Goal: Transaction & Acquisition: Purchase product/service

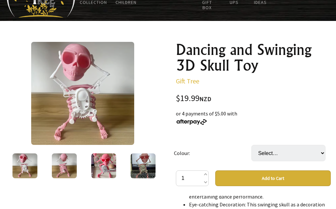
scroll to position [50, 0]
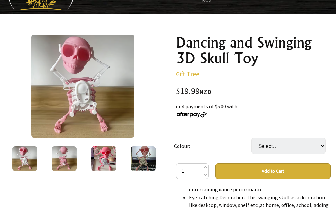
click at [148, 164] on img at bounding box center [142, 159] width 25 height 25
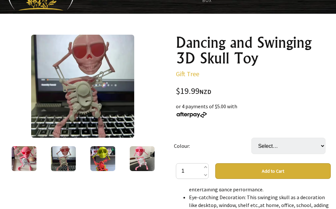
click at [110, 160] on img at bounding box center [102, 159] width 25 height 25
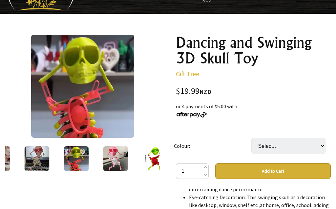
click at [123, 159] on img at bounding box center [115, 159] width 25 height 25
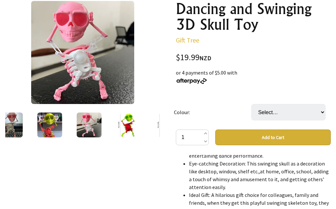
scroll to position [81, 0]
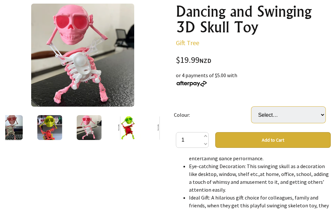
click at [323, 115] on select "Select… Pink White Purple White [PERSON_NAME] white" at bounding box center [288, 115] width 74 height 16
select select "Purple White"
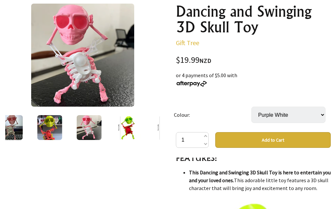
scroll to position [351, 0]
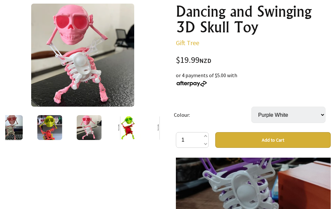
click at [321, 203] on img at bounding box center [253, 175] width 155 height 216
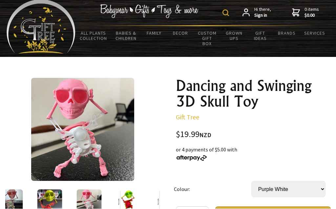
scroll to position [7, 0]
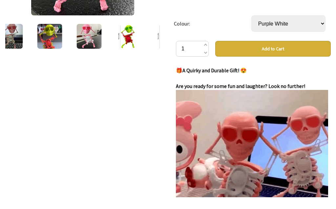
scroll to position [0, 0]
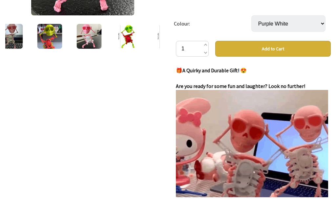
click at [282, 50] on button "Add to Cart" at bounding box center [272, 49] width 115 height 16
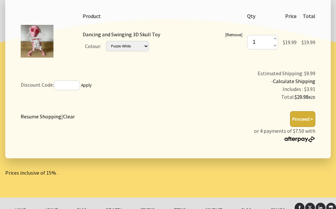
scroll to position [151, 0]
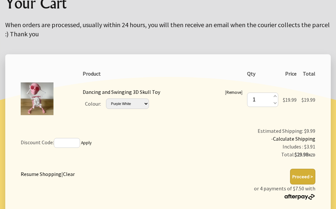
click at [230, 96] on link "Remove" at bounding box center [233, 93] width 15 height 6
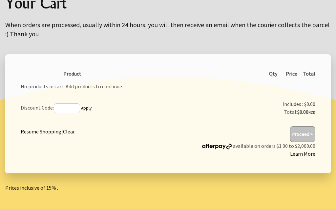
scroll to position [86, 0]
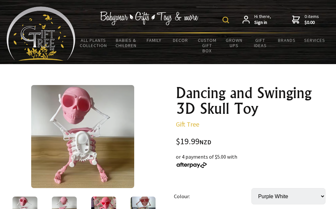
select select "Purple White"
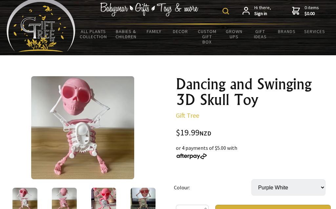
scroll to position [6, 0]
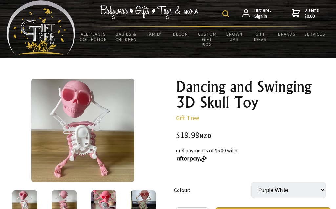
click at [0, 0] on link "Gift Ideas" at bounding box center [0, 0] width 0 height 0
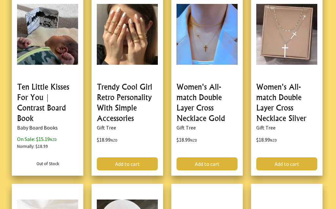
scroll to position [1746, 0]
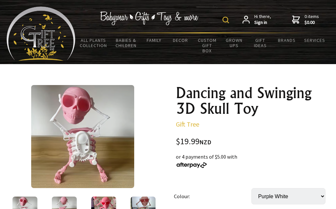
select select "Purple White"
